Goal: Transaction & Acquisition: Purchase product/service

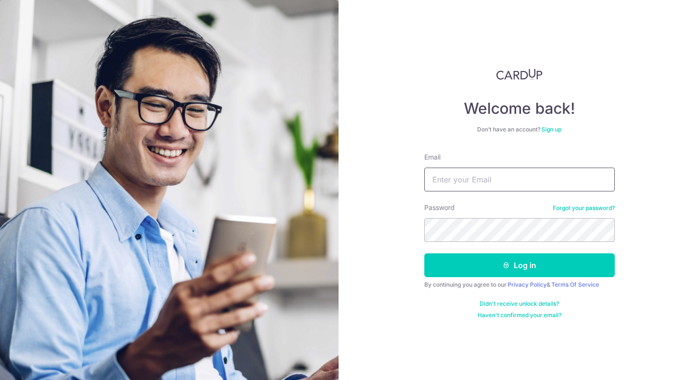
click at [443, 176] on input "Email" at bounding box center [519, 180] width 191 height 24
type input "jinljm24@gmail.com"
click at [424, 253] on button "Log in" at bounding box center [519, 265] width 191 height 24
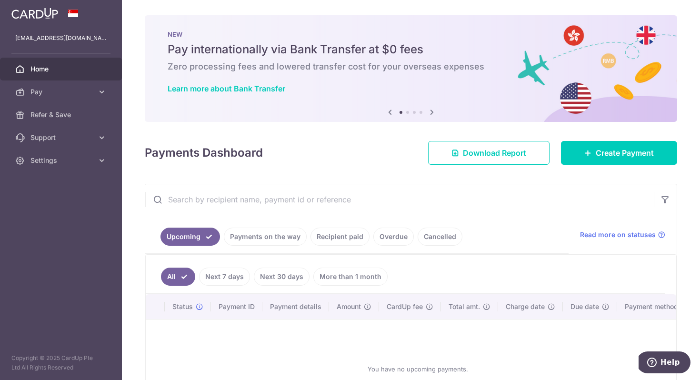
click at [320, 234] on link "Recipient paid" at bounding box center [340, 237] width 59 height 18
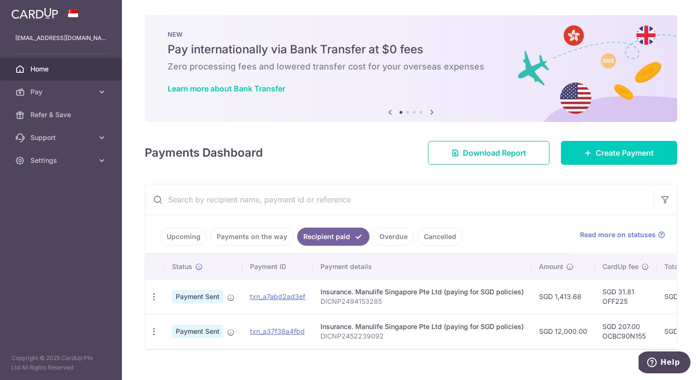
scroll to position [15, 0]
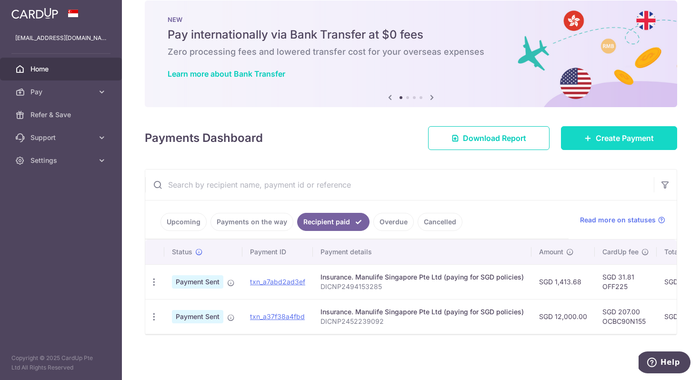
click at [618, 136] on span "Create Payment" at bounding box center [625, 137] width 58 height 11
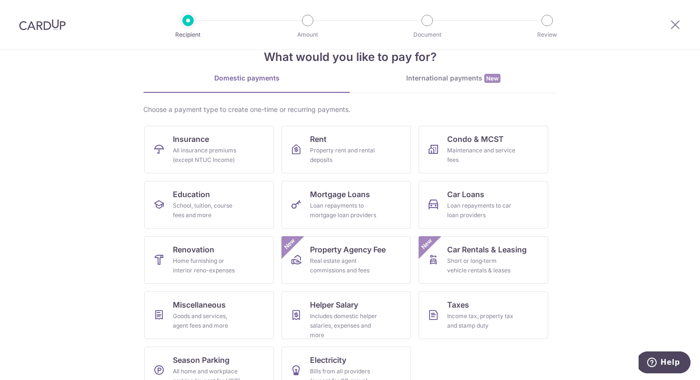
scroll to position [29, 0]
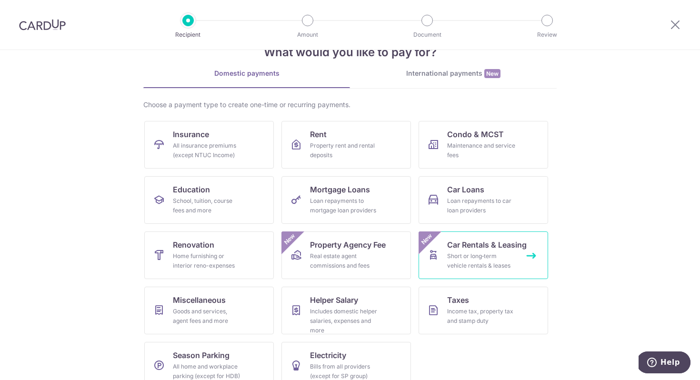
click at [519, 245] on span "Car Rentals & Leasing" at bounding box center [487, 244] width 80 height 11
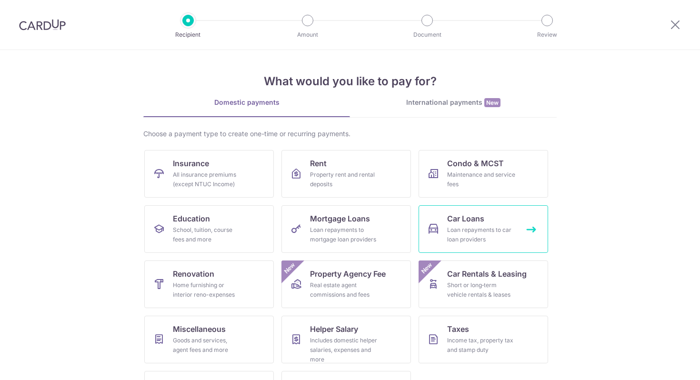
click at [488, 224] on link "Car Loans Loan repayments to car loan providers" at bounding box center [484, 229] width 130 height 48
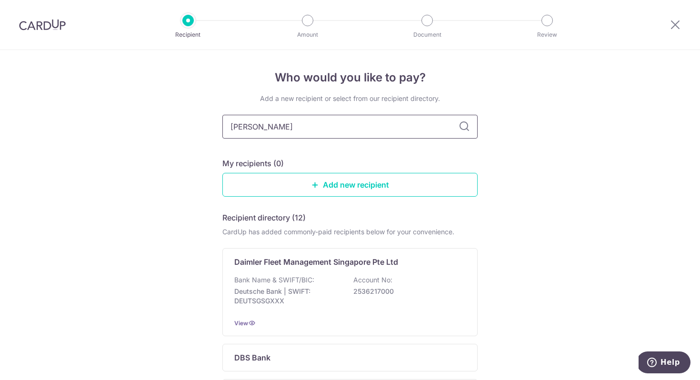
type input "[PERSON_NAME]"
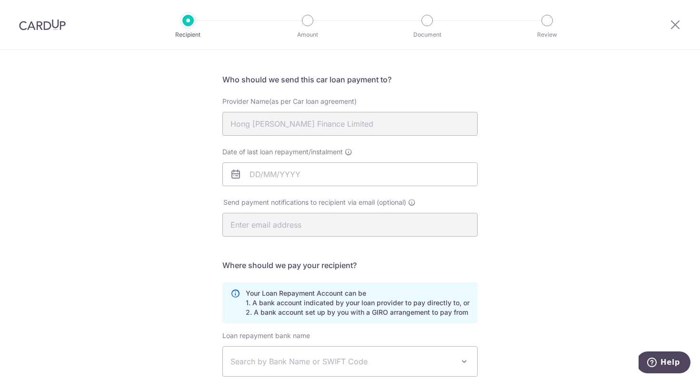
scroll to position [71, 0]
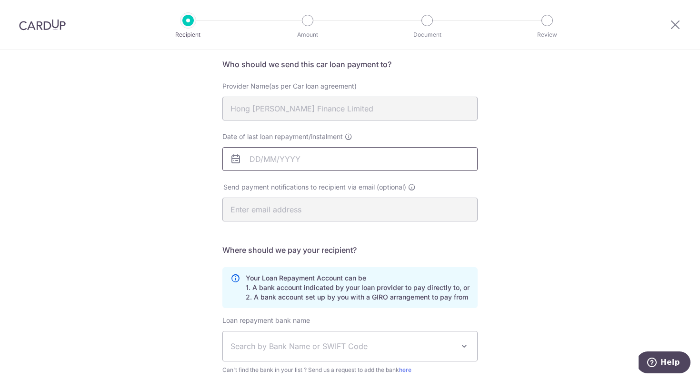
click at [384, 158] on input "Date of last loan repayment/instalment" at bounding box center [349, 159] width 255 height 24
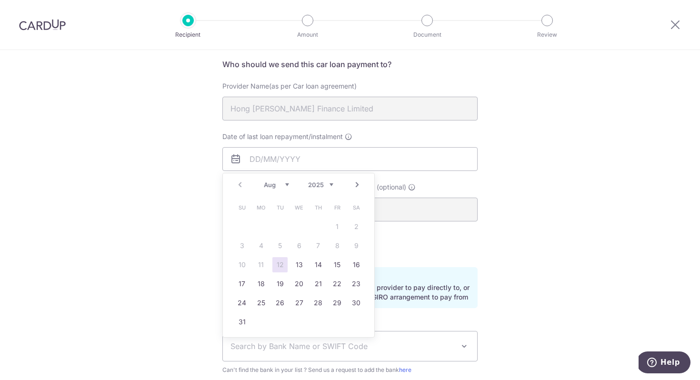
click at [322, 189] on div "Prev Next Aug Sep Oct Nov Dec 2025 2026 2027 2028 2029 2030 2031 2032 2033 2034…" at bounding box center [298, 184] width 151 height 23
click at [322, 186] on select "2025 2026 2027 2028 2029 2030 2031 2032 2033 2034 2035" at bounding box center [320, 185] width 25 height 8
click at [283, 181] on select "Jan Feb Mar Apr May Jun Jul Aug Sep Oct Nov Dec" at bounding box center [276, 185] width 25 height 8
click at [236, 304] on link "25" at bounding box center [241, 302] width 15 height 15
type input "[DATE]"
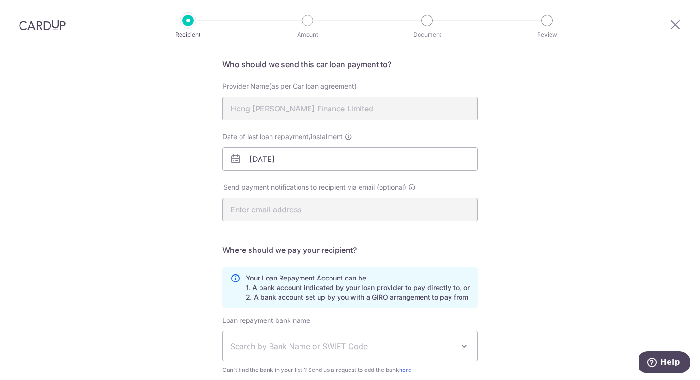
scroll to position [87, 0]
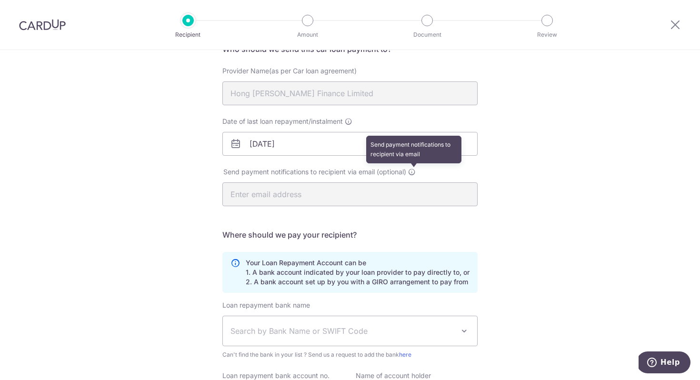
click at [413, 171] on icon at bounding box center [412, 172] width 8 height 8
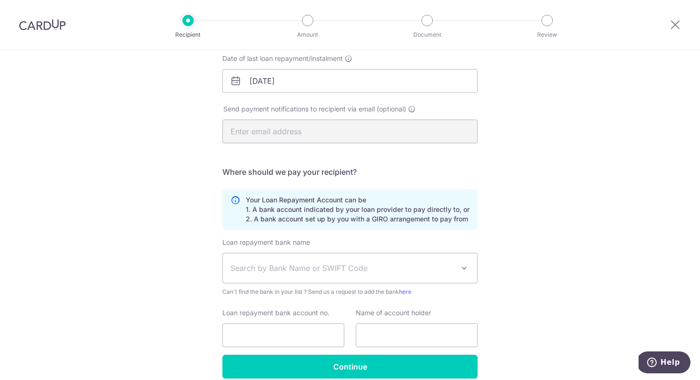
scroll to position [193, 0]
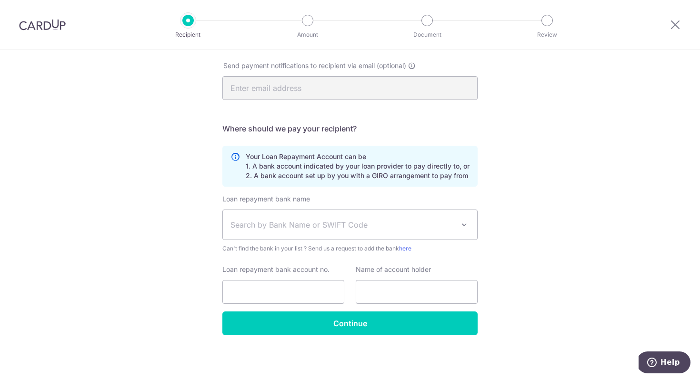
click at [345, 222] on span "Search by Bank Name or SWIFT Code" at bounding box center [343, 224] width 224 height 11
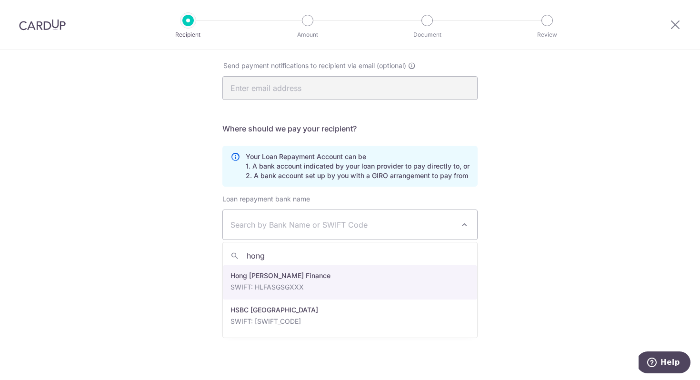
type input "hong l"
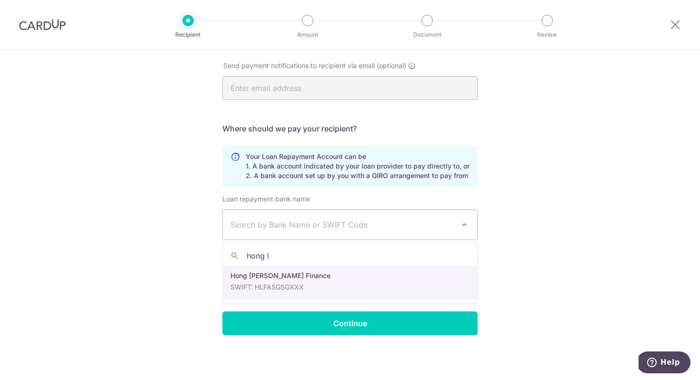
select select "23671"
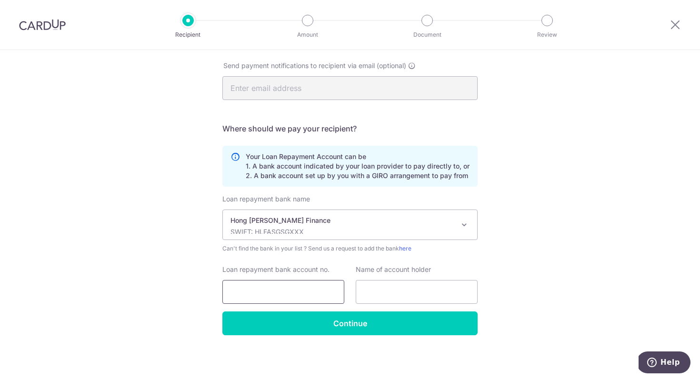
click at [296, 291] on input "Loan repayment bank account no." at bounding box center [283, 292] width 122 height 24
type input "618-412225-001"
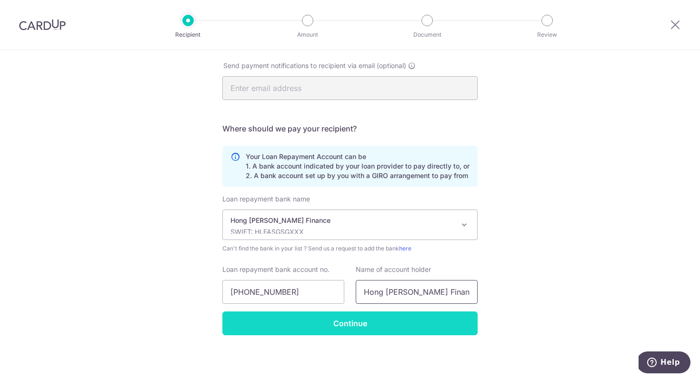
type input "Hong Leong Finance Limited"
click at [392, 323] on input "Continue" at bounding box center [349, 323] width 255 height 24
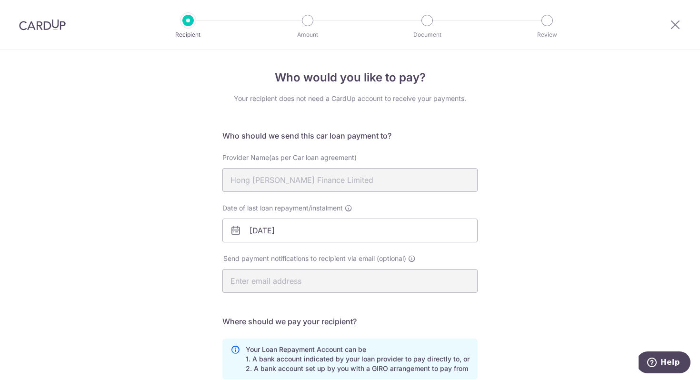
scroll to position [216, 0]
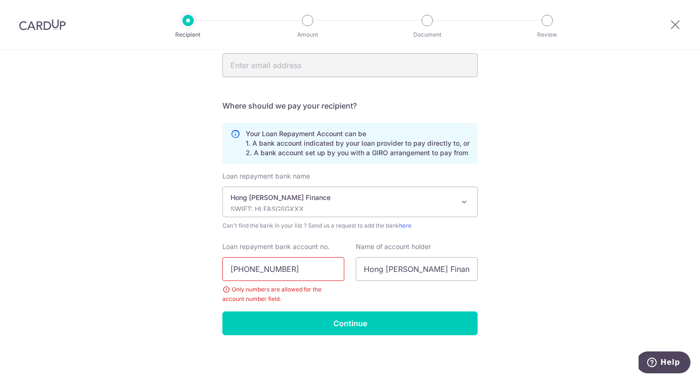
click at [275, 267] on input "[PHONE_NUMBER]" at bounding box center [283, 269] width 122 height 24
click at [246, 268] on input "618-412225001" at bounding box center [283, 269] width 122 height 24
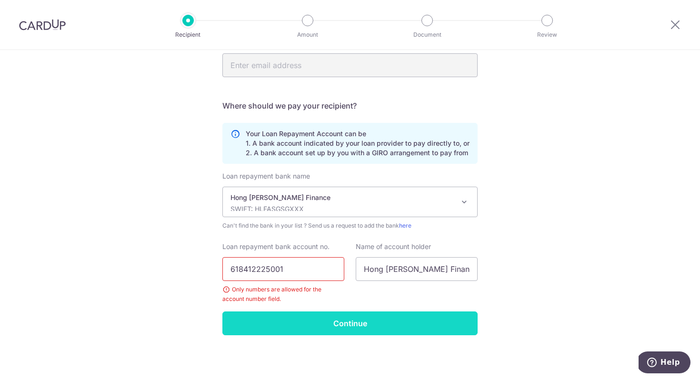
type input "618412225001"
click at [286, 324] on input "Continue" at bounding box center [349, 323] width 255 height 24
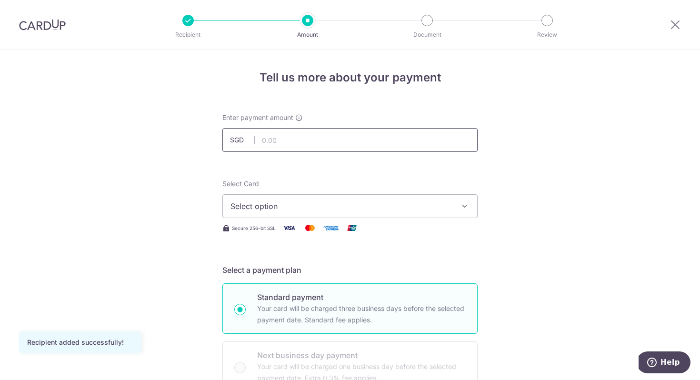
click at [281, 135] on input "text" at bounding box center [349, 140] width 255 height 24
type input "1,880.00"
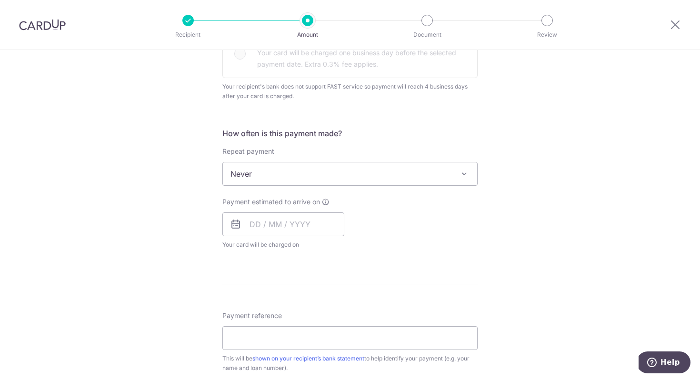
scroll to position [524, 0]
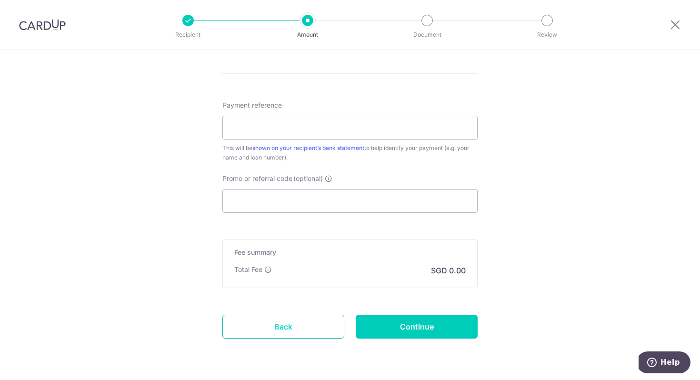
click at [272, 334] on link "Back" at bounding box center [283, 327] width 122 height 24
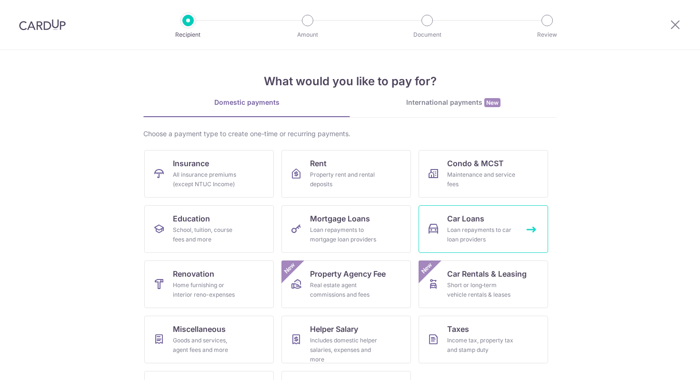
click at [450, 230] on div "Loan repayments to car loan providers" at bounding box center [481, 234] width 69 height 19
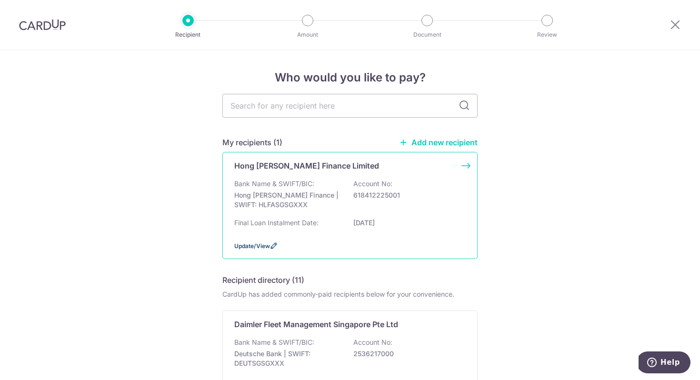
click at [252, 246] on span "Update/View" at bounding box center [252, 245] width 36 height 7
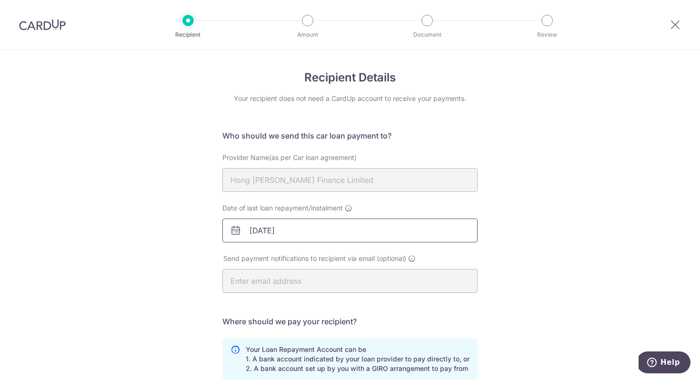
click at [283, 230] on input "25/02/2029" at bounding box center [349, 231] width 255 height 24
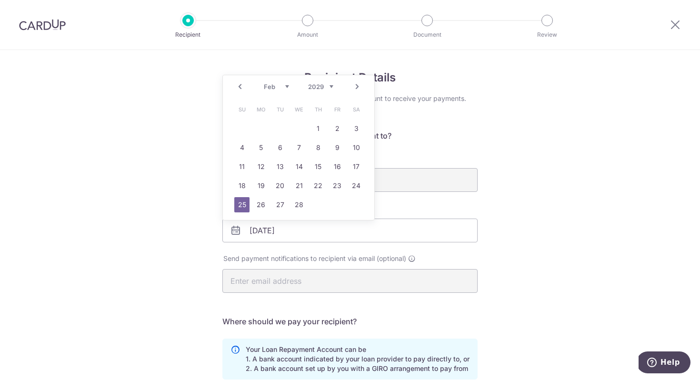
click at [238, 88] on link "Prev" at bounding box center [239, 86] width 11 height 11
click at [321, 188] on link "25" at bounding box center [318, 185] width 15 height 15
type input "[DATE]"
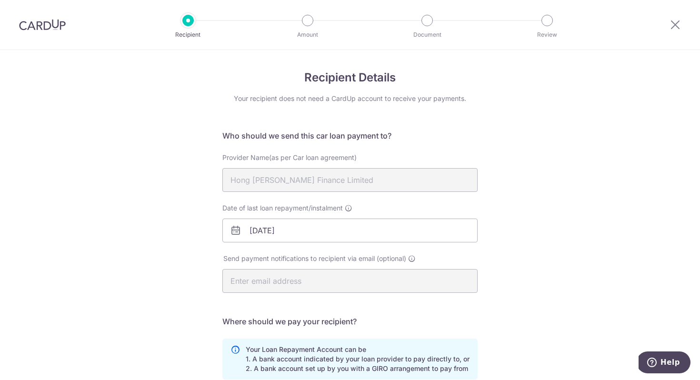
click at [550, 251] on div "Recipient Details Your recipient does not need a CardUp account to receive your…" at bounding box center [350, 305] width 700 height 510
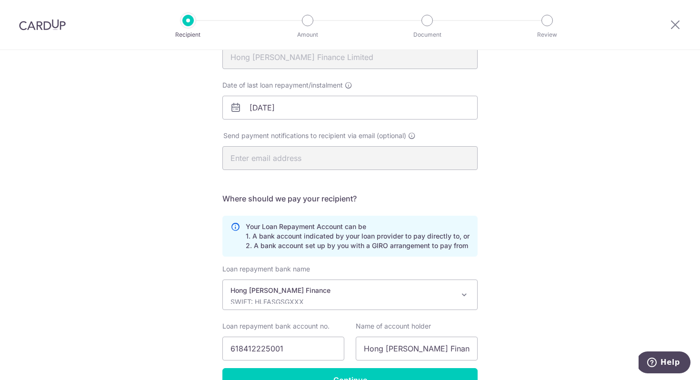
scroll to position [180, 0]
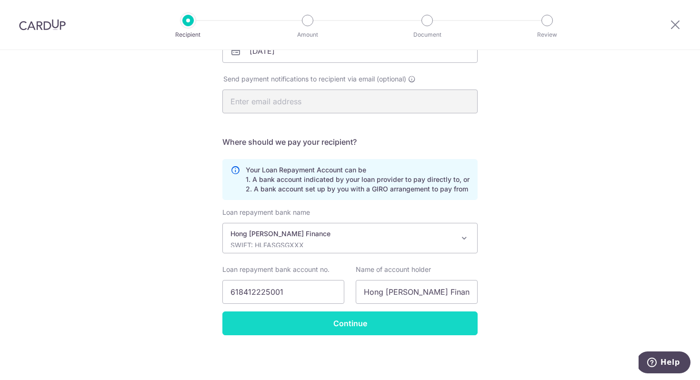
click at [415, 331] on input "Continue" at bounding box center [349, 323] width 255 height 24
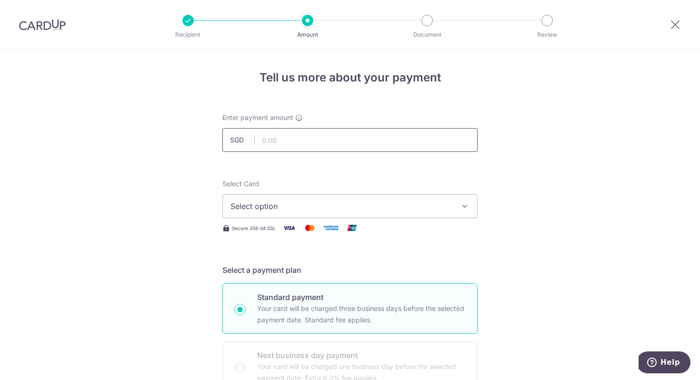
click at [344, 145] on input "text" at bounding box center [349, 140] width 255 height 24
type input "1,880.00"
click at [371, 218] on button "Select option" at bounding box center [349, 206] width 255 height 24
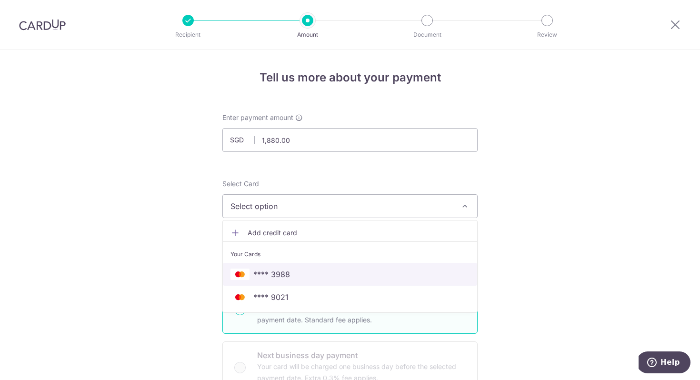
click at [355, 271] on span "**** 3988" at bounding box center [350, 274] width 239 height 11
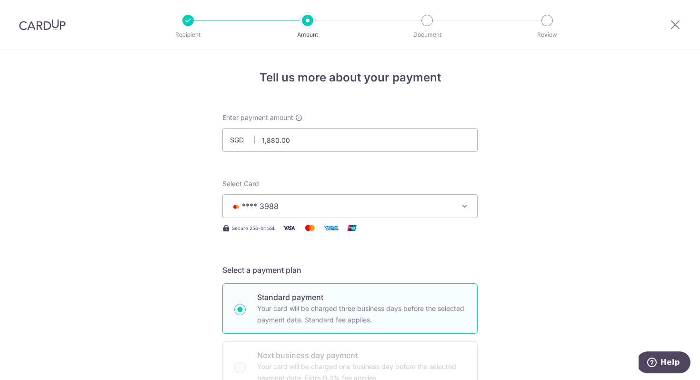
click at [329, 202] on span "**** 3988" at bounding box center [342, 206] width 222 height 11
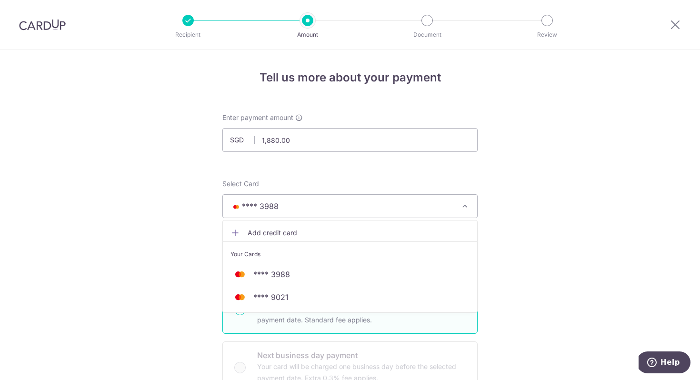
click at [313, 299] on span "**** 9021" at bounding box center [350, 296] width 239 height 11
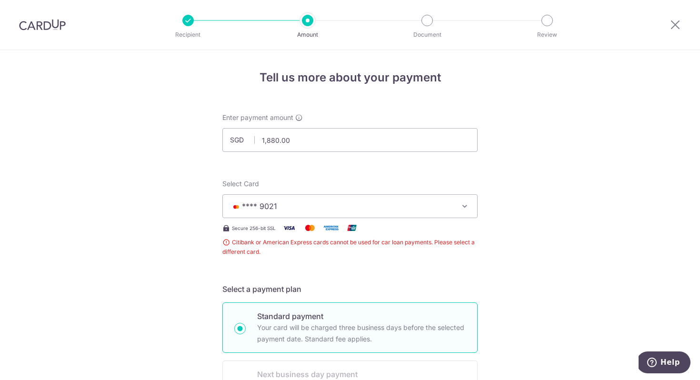
click at [370, 209] on span "**** 9021" at bounding box center [342, 206] width 222 height 11
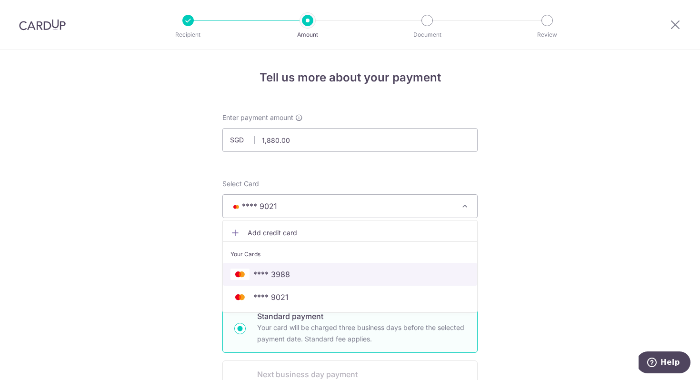
click at [366, 276] on span "**** 3988" at bounding box center [350, 274] width 239 height 11
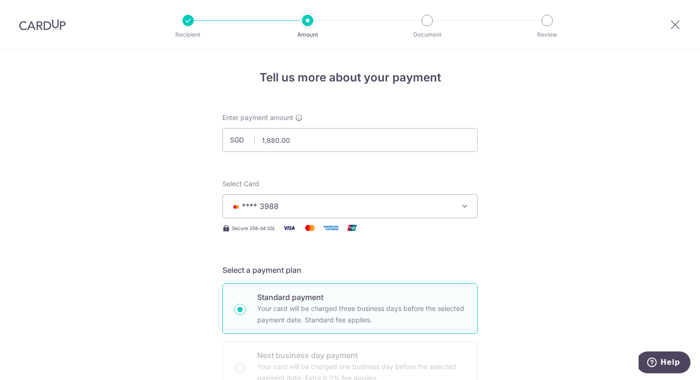
click at [354, 206] on span "**** 3988" at bounding box center [342, 206] width 222 height 11
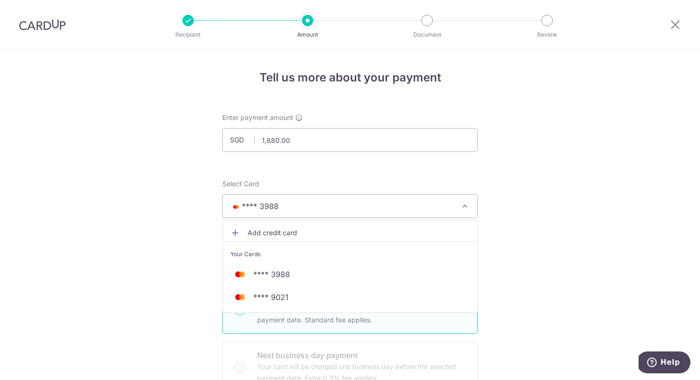
click at [350, 295] on span "**** 9021" at bounding box center [350, 296] width 239 height 11
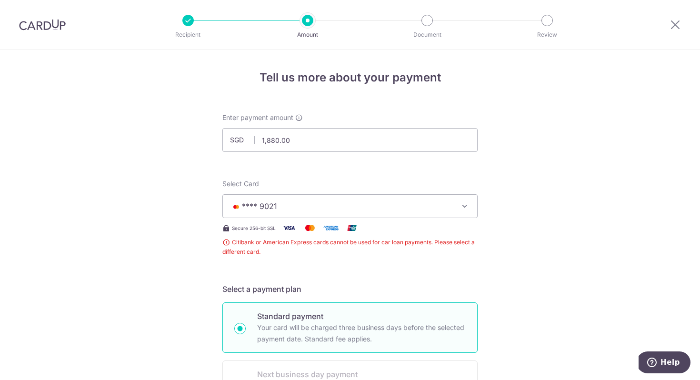
click at [332, 211] on span "**** 9021" at bounding box center [342, 206] width 222 height 11
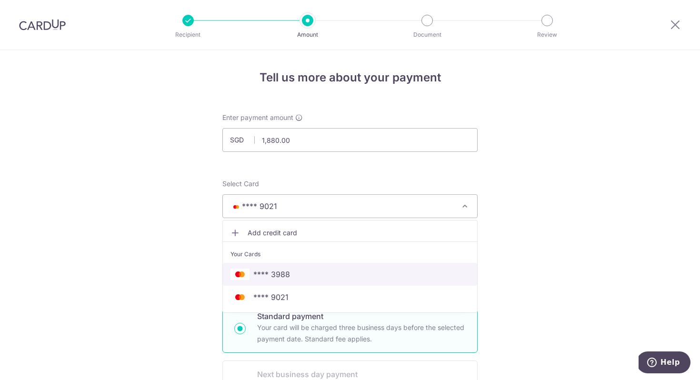
click at [320, 280] on link "**** 3988" at bounding box center [350, 274] width 254 height 23
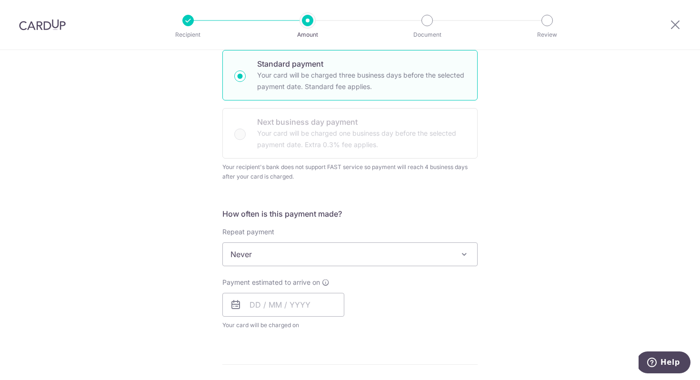
scroll to position [237, 0]
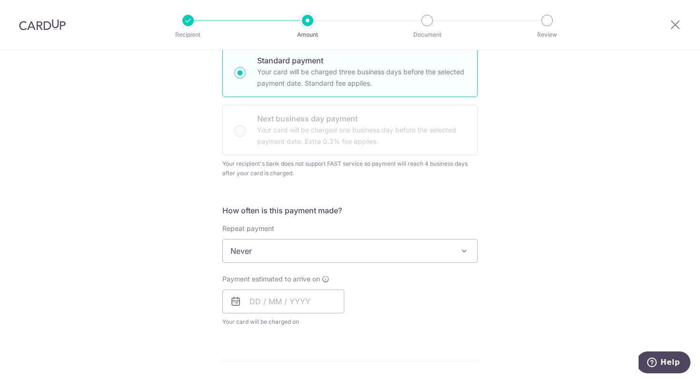
click at [301, 254] on span "Never" at bounding box center [350, 251] width 254 height 23
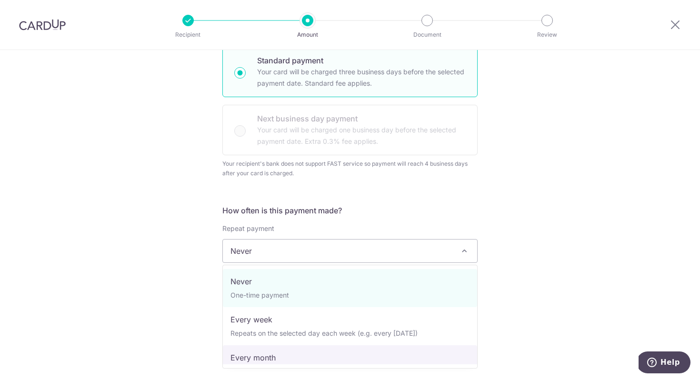
select select "3"
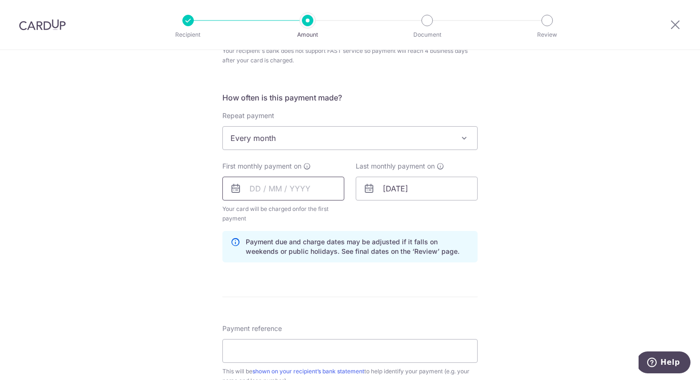
scroll to position [383, 0]
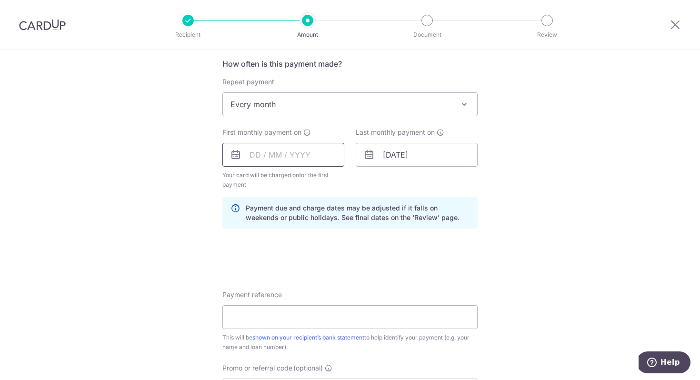
click at [289, 150] on input "text" at bounding box center [283, 155] width 122 height 24
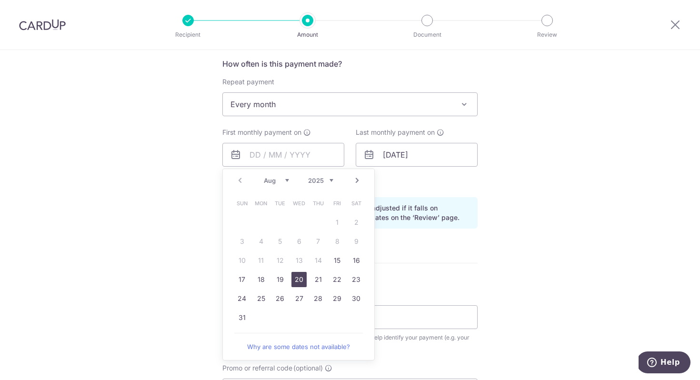
click at [297, 276] on link "20" at bounding box center [298, 279] width 15 height 15
type input "20/08/2025"
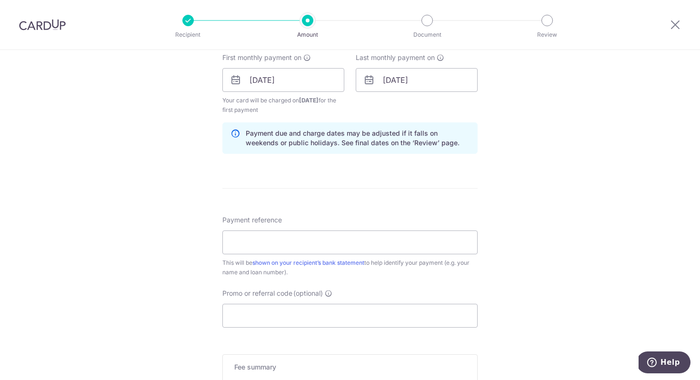
scroll to position [496, 0]
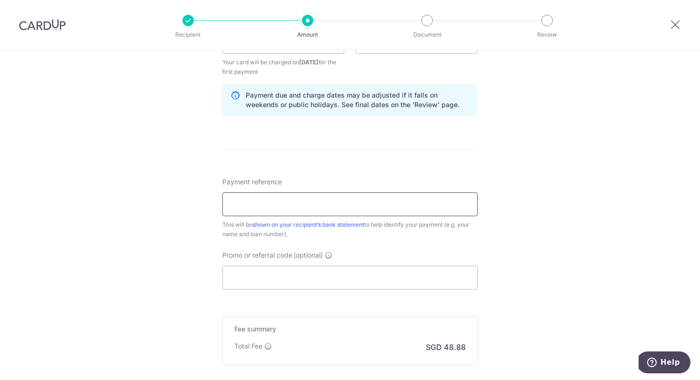
click at [411, 209] on input "Payment reference" at bounding box center [349, 204] width 255 height 24
type input "Vehicle No SLF9342E"
click at [377, 287] on input "Promo or referral code (optional)" at bounding box center [349, 278] width 255 height 24
paste input "REC185"
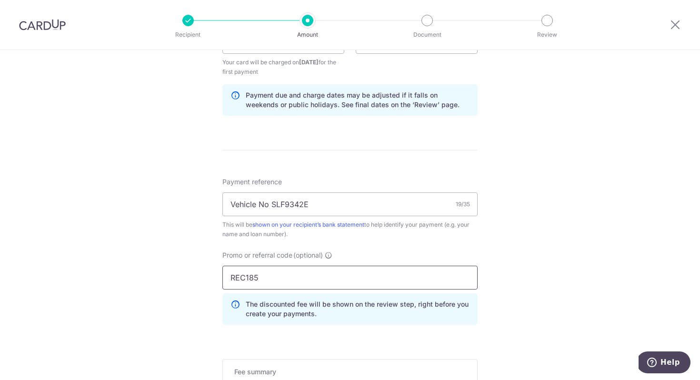
type input "REC185"
click at [503, 290] on div "Tell us more about your payment Enter payment amount SGD 1,880.00 1880.00 Selec…" at bounding box center [350, 42] width 700 height 976
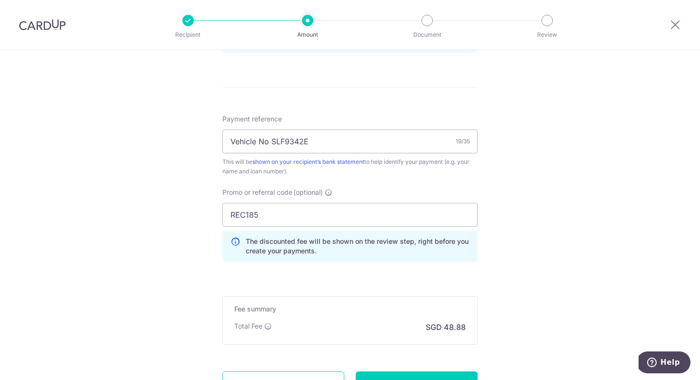
scroll to position [646, 0]
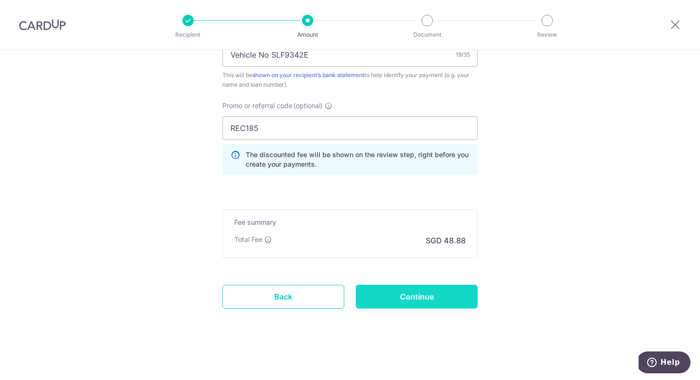
click at [436, 303] on input "Continue" at bounding box center [417, 297] width 122 height 24
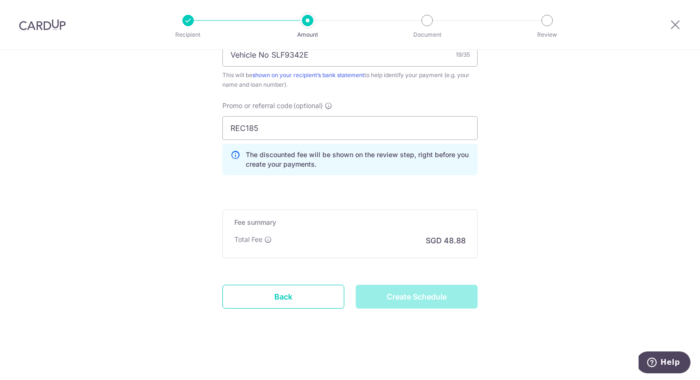
type input "Create Schedule"
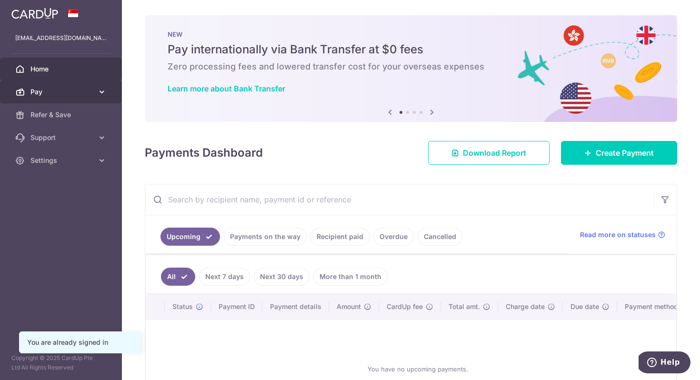
click at [76, 93] on span "Pay" at bounding box center [61, 92] width 63 height 10
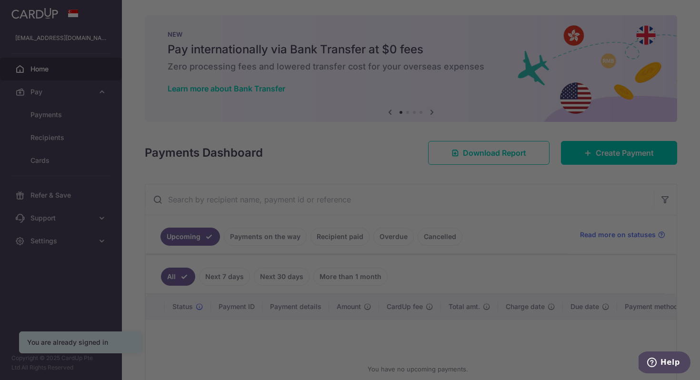
click at [55, 110] on div at bounding box center [353, 192] width 707 height 384
click at [54, 112] on div at bounding box center [353, 192] width 707 height 384
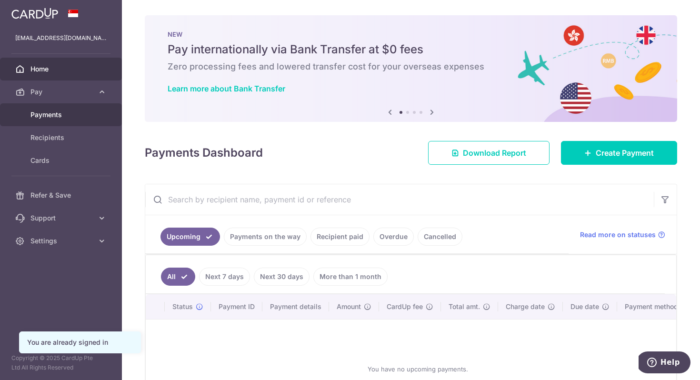
click at [52, 106] on link "Payments" at bounding box center [61, 114] width 122 height 23
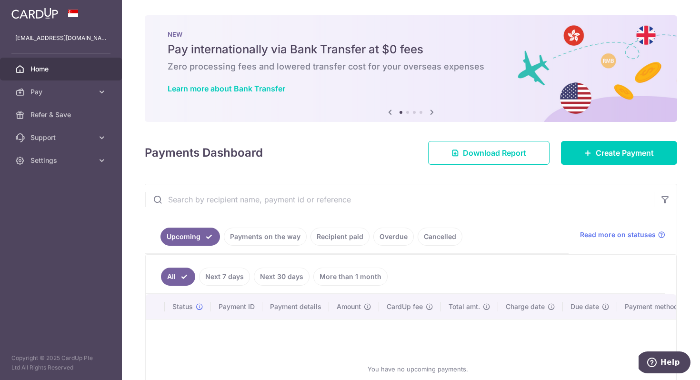
click at [318, 240] on link "Recipient paid" at bounding box center [340, 237] width 59 height 18
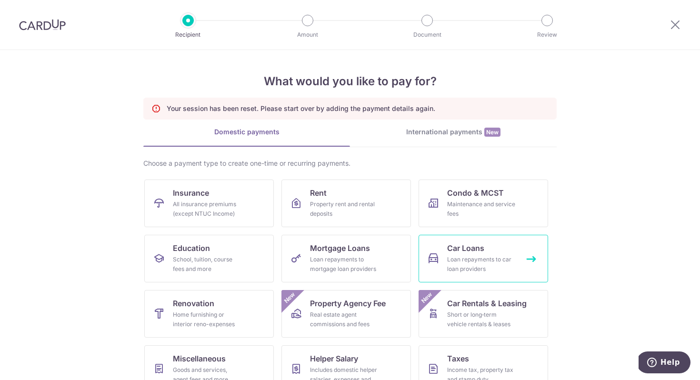
click at [465, 253] on span "Car Loans" at bounding box center [465, 247] width 37 height 11
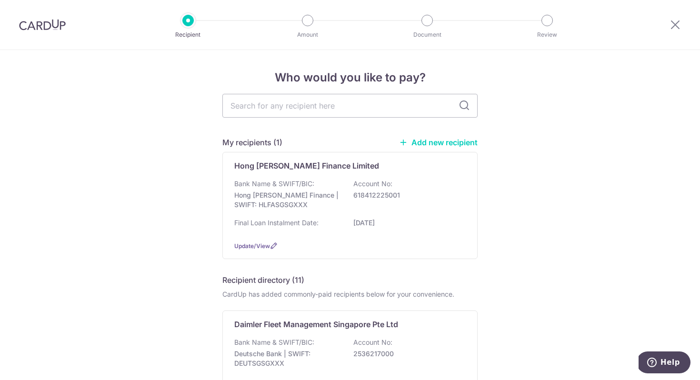
click at [465, 253] on div "Hong [PERSON_NAME] Finance Limited Bank Name & SWIFT/BIC: Hong [PERSON_NAME] Fi…" at bounding box center [349, 205] width 255 height 107
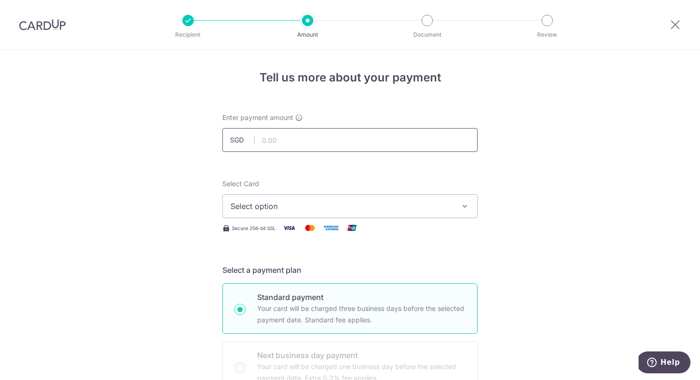
click at [339, 140] on input "text" at bounding box center [349, 140] width 255 height 24
type input "1,880.00"
click at [309, 199] on button "Select option" at bounding box center [349, 206] width 255 height 24
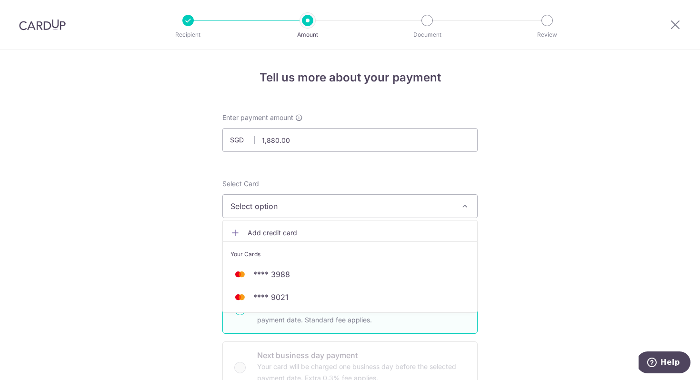
click at [314, 298] on span "**** 9021" at bounding box center [350, 296] width 239 height 11
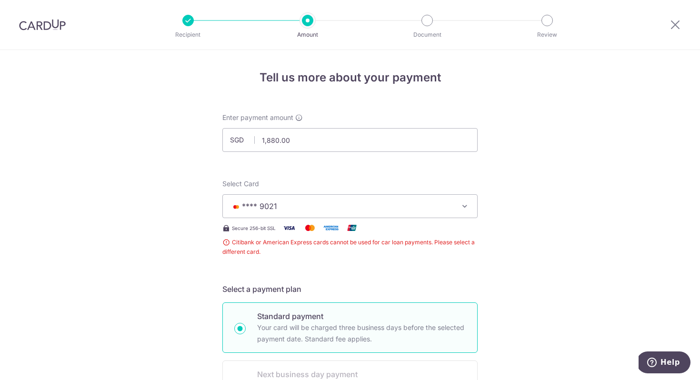
click at [282, 210] on span "**** 9021" at bounding box center [342, 206] width 222 height 11
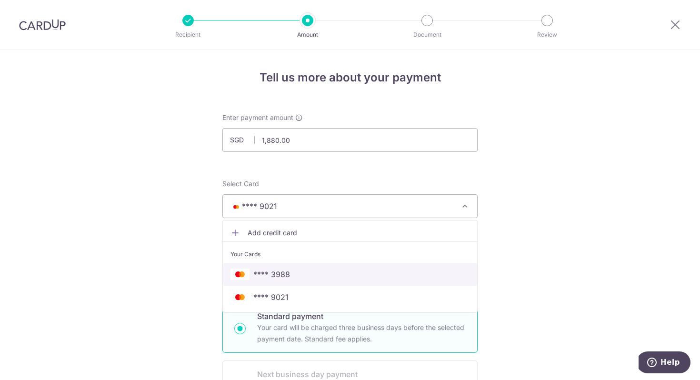
click at [294, 273] on span "**** 3988" at bounding box center [350, 274] width 239 height 11
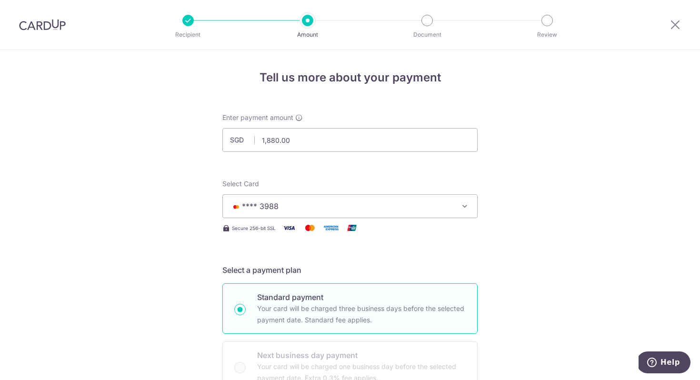
click at [434, 274] on h5 "Select a payment plan" at bounding box center [349, 269] width 255 height 11
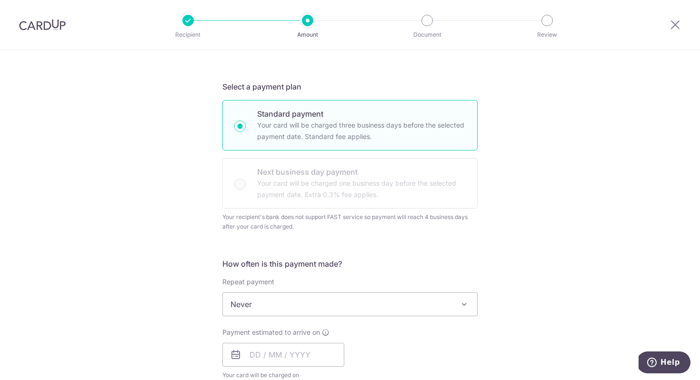
scroll to position [314, 0]
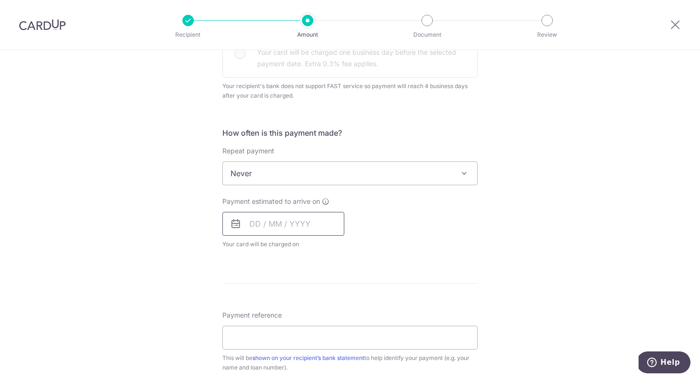
click at [278, 223] on input "text" at bounding box center [283, 224] width 122 height 24
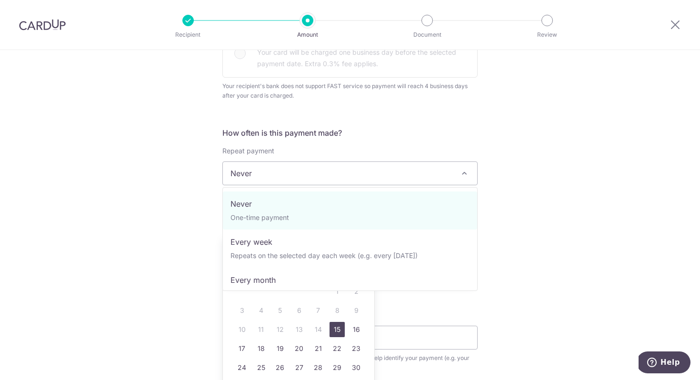
click at [263, 172] on span "Never" at bounding box center [350, 173] width 254 height 23
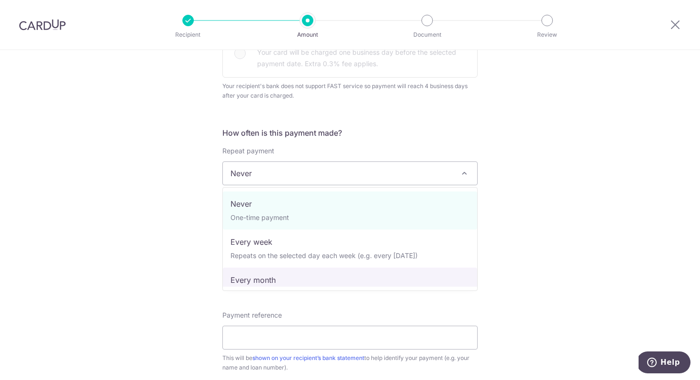
select select "3"
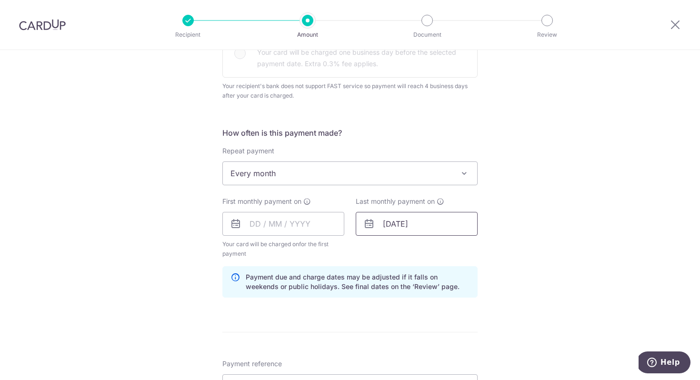
click at [398, 222] on input "25/02/2029" at bounding box center [417, 224] width 122 height 24
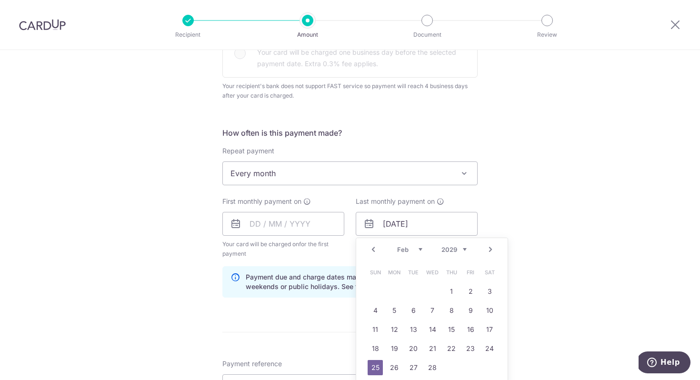
click at [371, 251] on link "Prev" at bounding box center [373, 249] width 11 height 11
click at [449, 347] on link "25" at bounding box center [451, 348] width 15 height 15
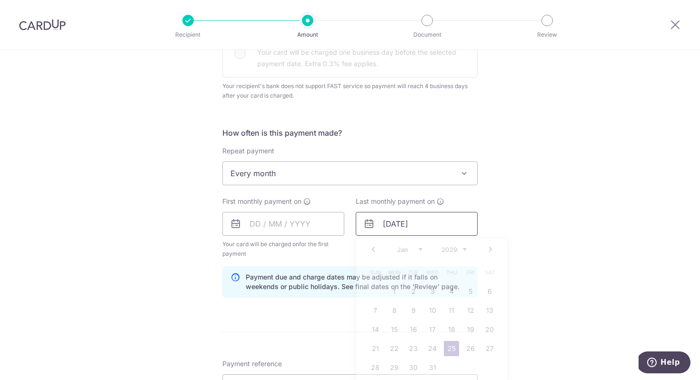
click at [390, 222] on input "25/01/2029" at bounding box center [417, 224] width 122 height 24
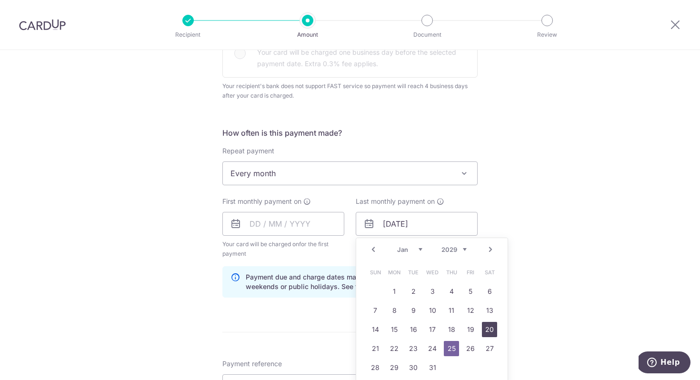
click at [491, 330] on link "20" at bounding box center [489, 329] width 15 height 15
type input "[DATE]"
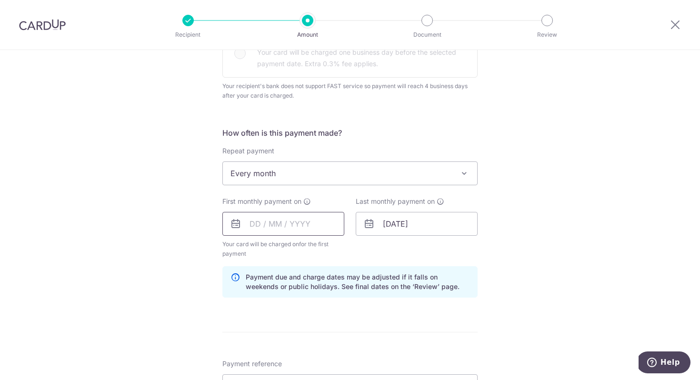
click at [284, 225] on input "text" at bounding box center [283, 224] width 122 height 24
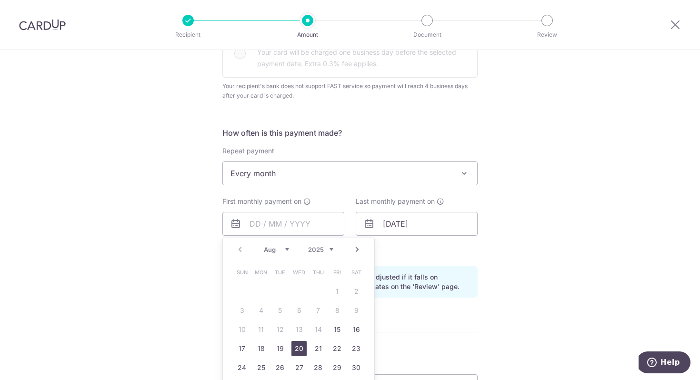
click at [301, 345] on link "20" at bounding box center [298, 348] width 15 height 15
type input "[DATE]"
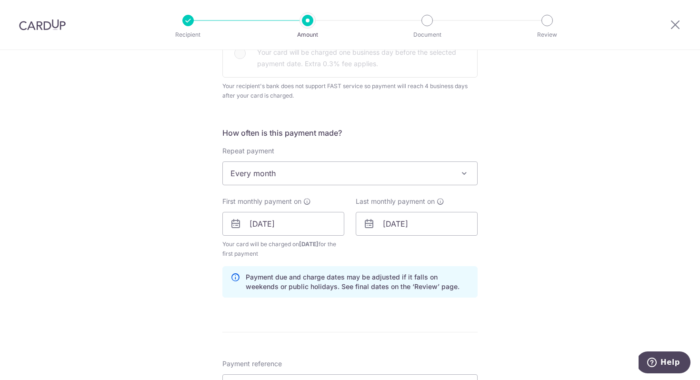
click at [504, 227] on div "Tell us more about your payment Enter payment amount SGD 1,880.00 1880.00 Selec…" at bounding box center [350, 202] width 700 height 933
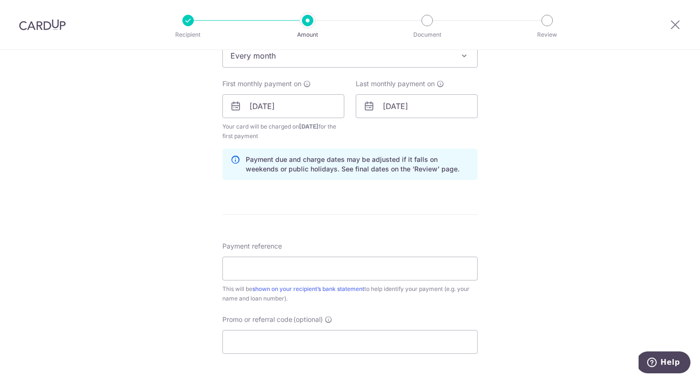
scroll to position [432, 0]
click at [430, 260] on input "Payment reference" at bounding box center [349, 268] width 255 height 24
type input "Vehicle No SLF9342E"
click at [311, 340] on input "Promo or referral code (optional)" at bounding box center [349, 342] width 255 height 24
paste input "REC185"
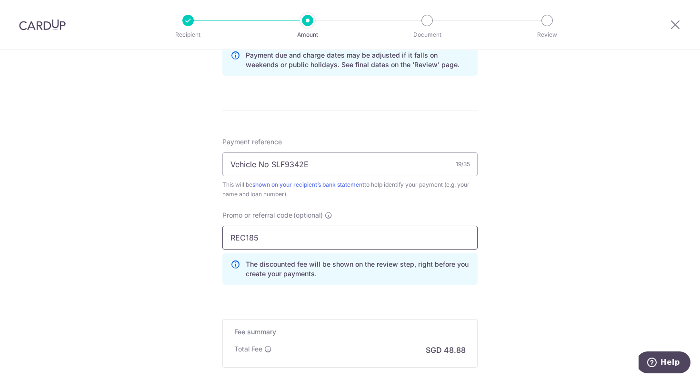
scroll to position [589, 0]
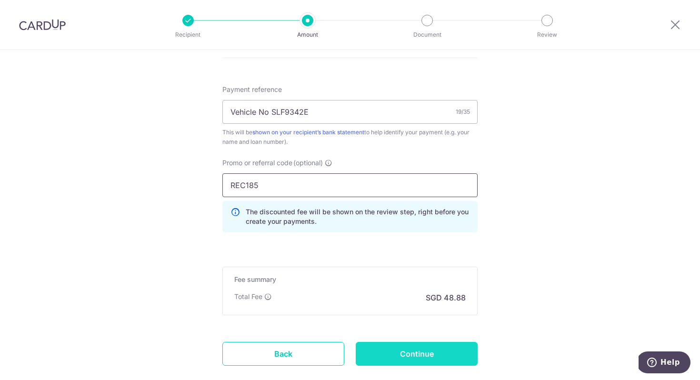
type input "REC185"
click at [410, 364] on input "Continue" at bounding box center [417, 354] width 122 height 24
type input "Create Schedule"
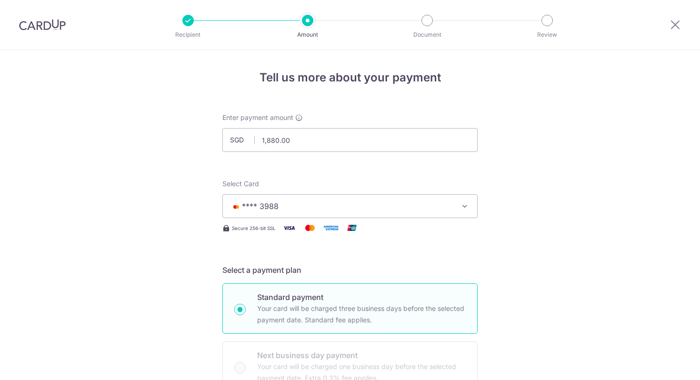
scroll to position [611, 0]
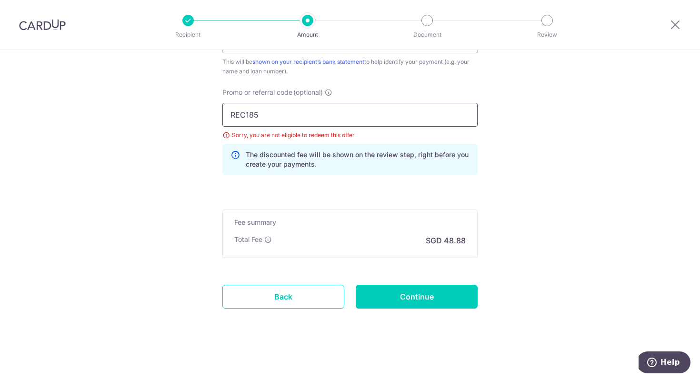
click at [385, 112] on input "REC185" at bounding box center [349, 115] width 255 height 24
paste input "OCBC90NV"
type input "OCBC90NV"
click at [398, 296] on input "Continue" at bounding box center [417, 297] width 122 height 24
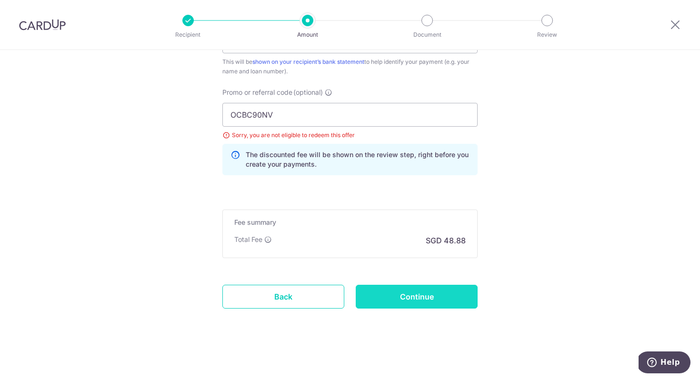
type input "Update Schedule"
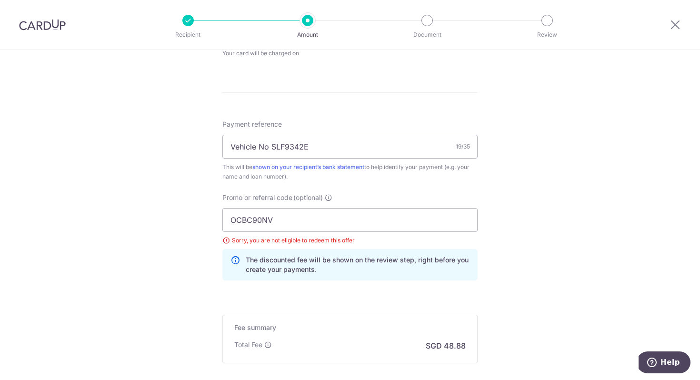
scroll to position [469, 0]
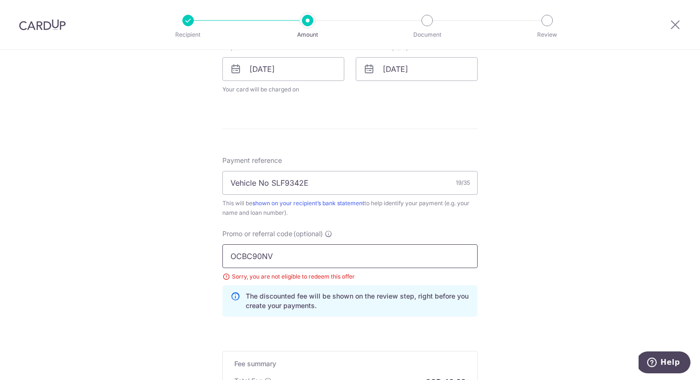
click at [370, 259] on input "OCBC90NV" at bounding box center [349, 256] width 255 height 24
paste input "MC"
type input "OCBC90NMC"
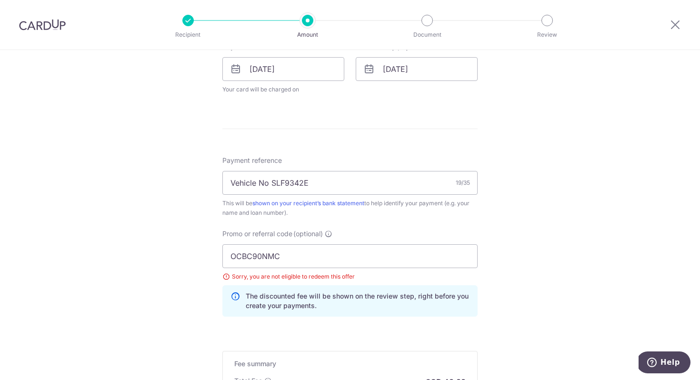
click at [497, 257] on div "Tell us more about your payment Enter payment amount SGD 1,880.00 1880.00 Selec…" at bounding box center [350, 51] width 700 height 941
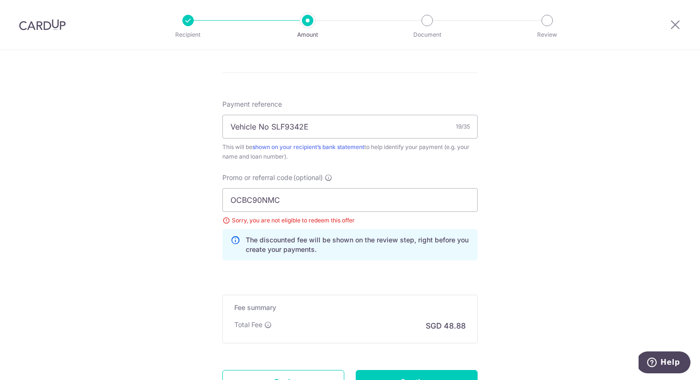
scroll to position [591, 0]
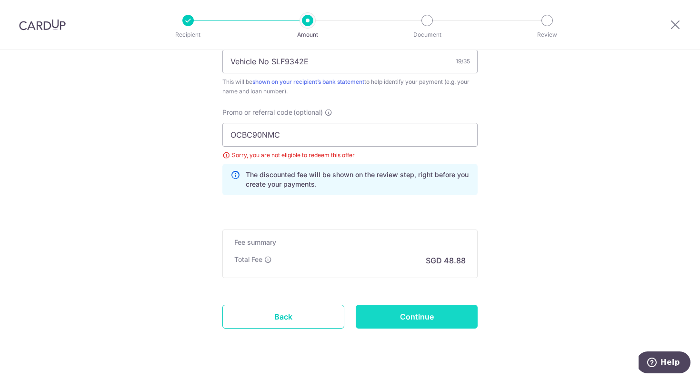
click at [456, 310] on input "Continue" at bounding box center [417, 317] width 122 height 24
type input "Update Schedule"
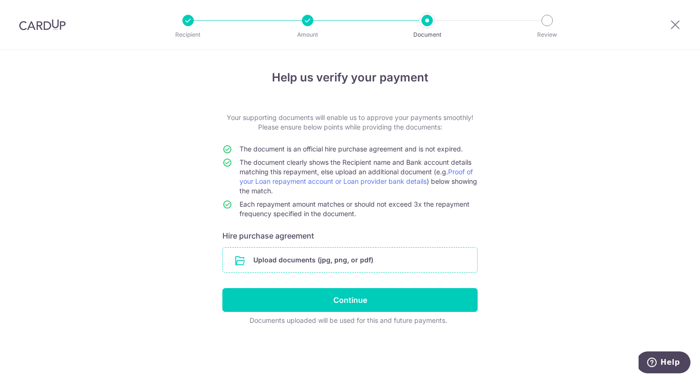
click at [303, 267] on input "file" at bounding box center [350, 260] width 254 height 25
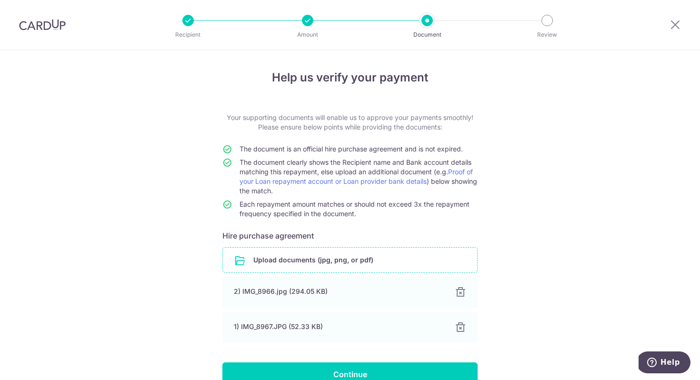
scroll to position [64, 0]
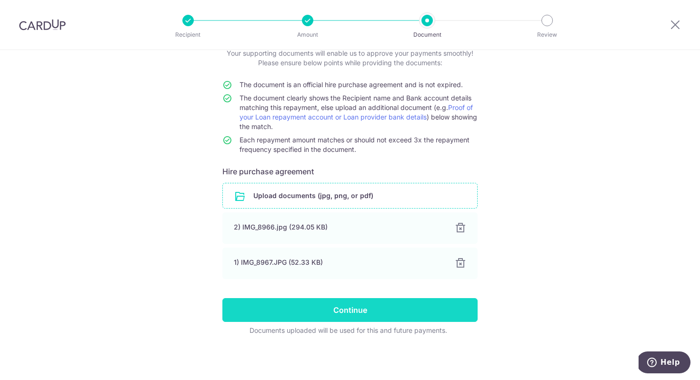
click at [398, 314] on input "Continue" at bounding box center [349, 310] width 255 height 24
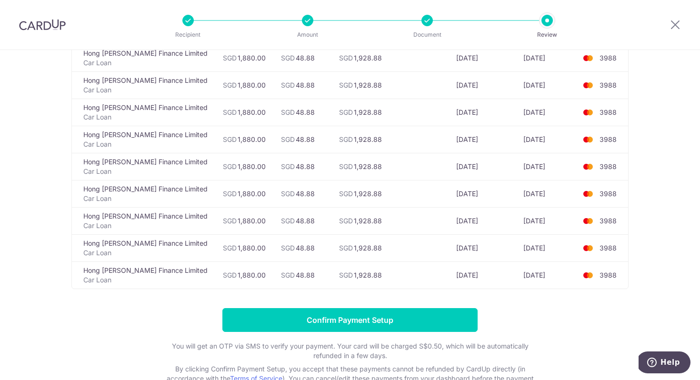
scroll to position [1068, 0]
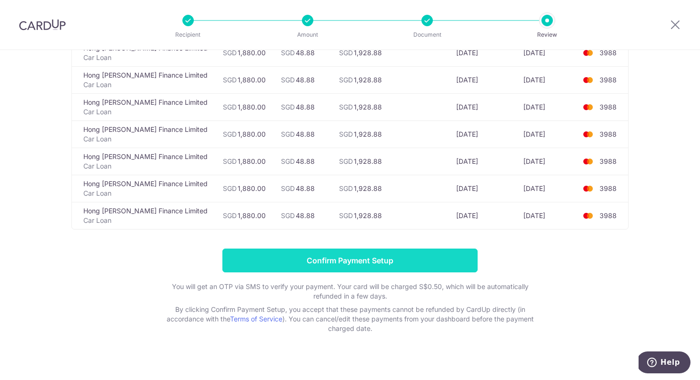
click at [426, 249] on input "Confirm Payment Setup" at bounding box center [349, 261] width 255 height 24
